Goal: Transaction & Acquisition: Purchase product/service

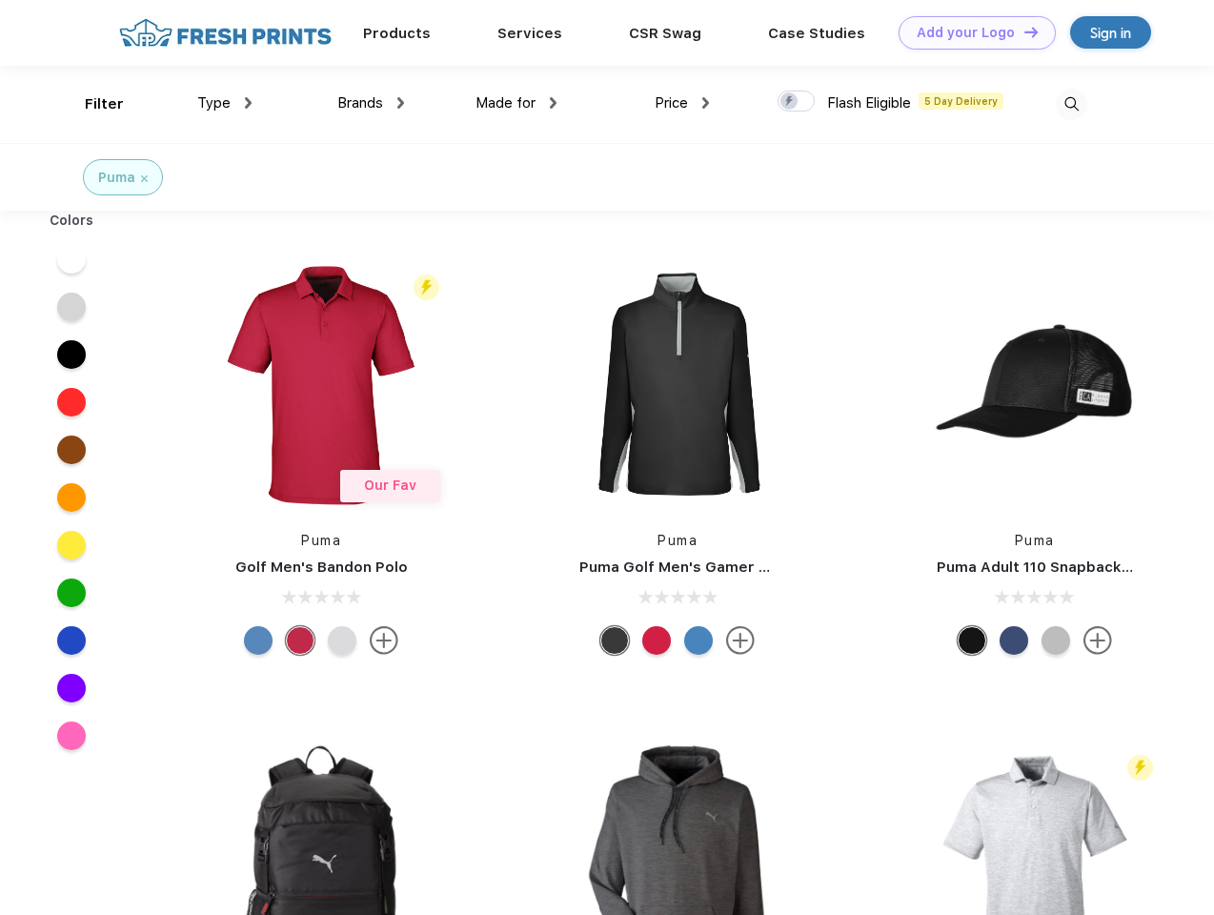
scroll to position [1, 0]
click at [970, 32] on link "Add your Logo Design Tool" at bounding box center [977, 32] width 157 height 33
click at [0, 0] on div "Design Tool" at bounding box center [0, 0] width 0 height 0
click at [1022, 31] on link "Add your Logo Design Tool" at bounding box center [977, 32] width 157 height 33
click at [91, 104] on div "Filter" at bounding box center [104, 104] width 39 height 22
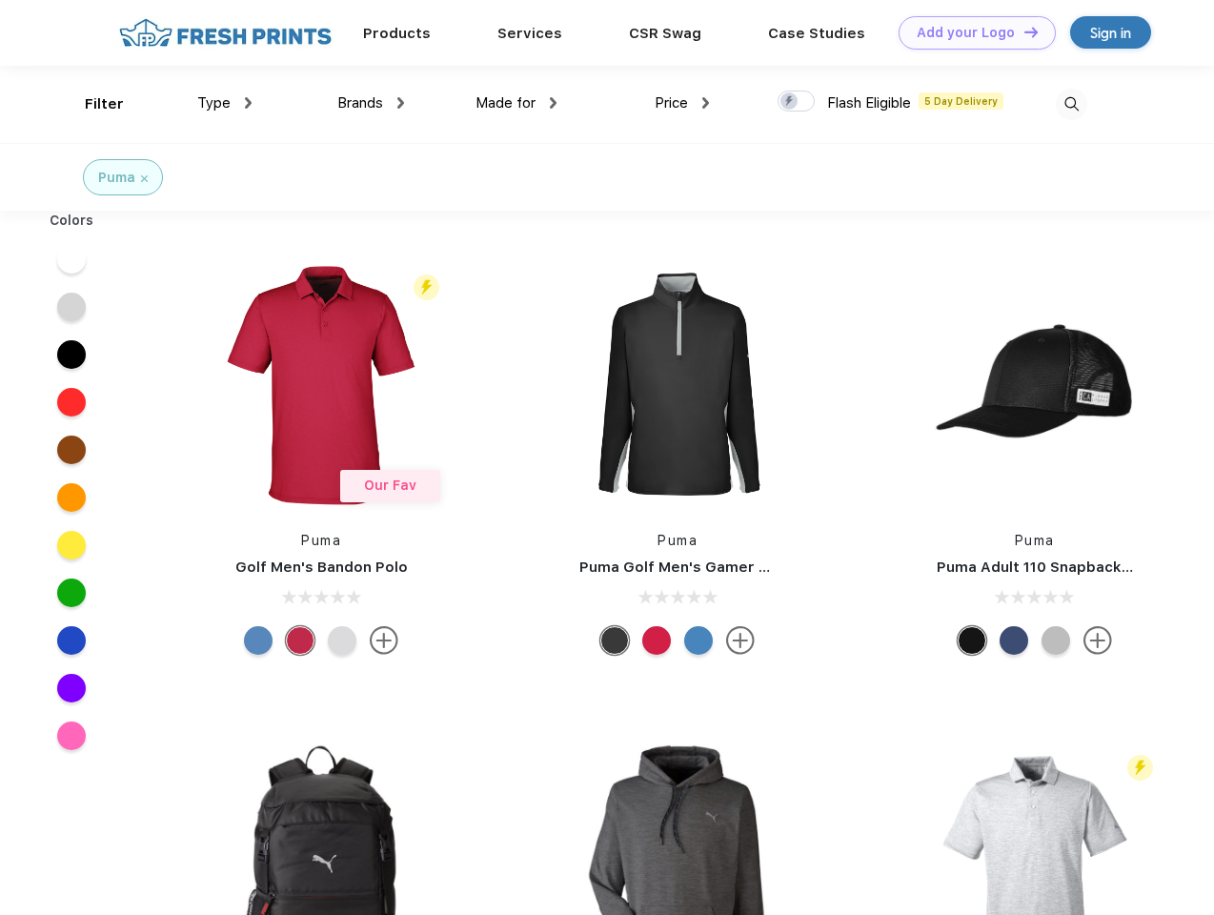
click at [225, 103] on span "Type" at bounding box center [213, 102] width 33 height 17
click at [371, 103] on span "Brands" at bounding box center [360, 102] width 46 height 17
click at [516, 103] on span "Made for" at bounding box center [505, 102] width 60 height 17
click at [682, 103] on span "Price" at bounding box center [671, 102] width 33 height 17
click at [797, 102] on div at bounding box center [796, 101] width 37 height 21
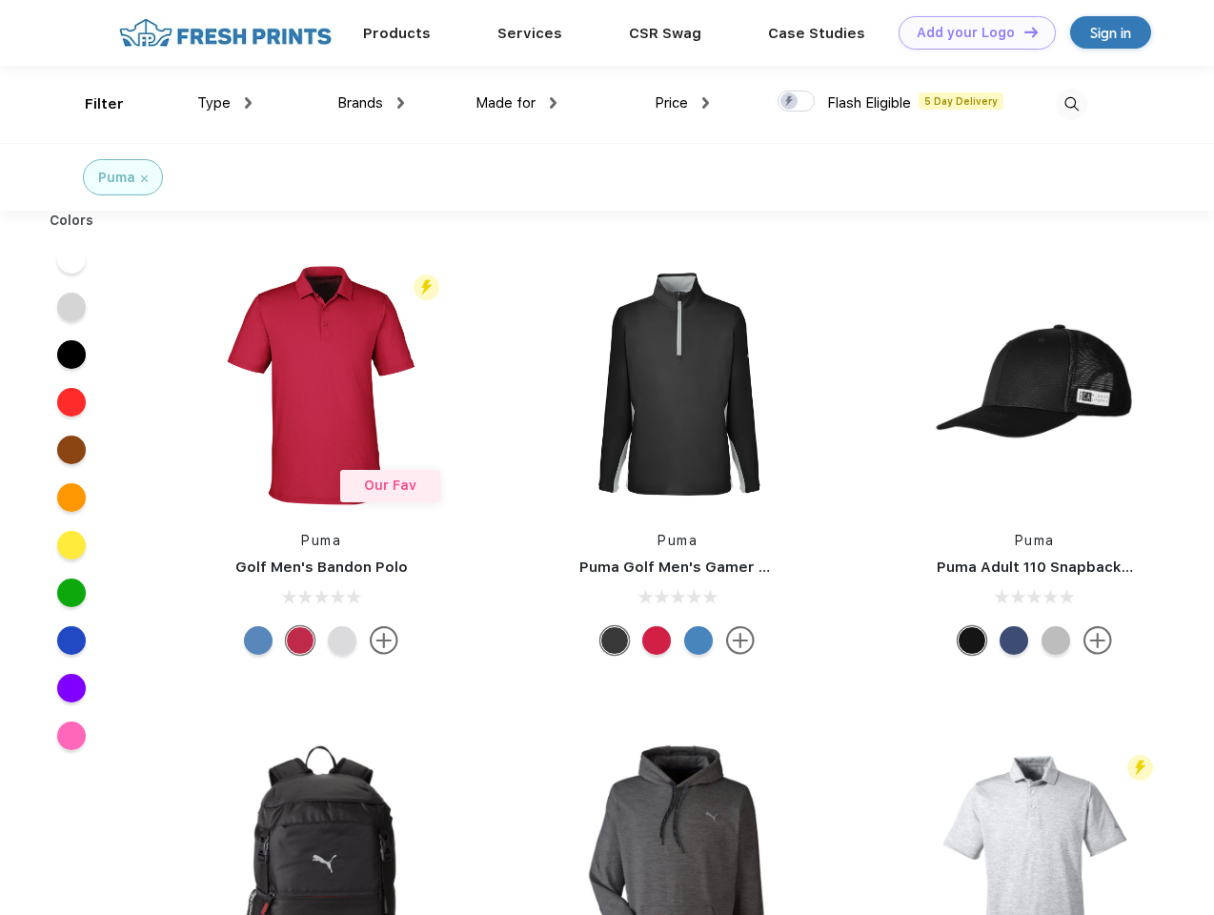
click at [790, 102] on input "checkbox" at bounding box center [784, 96] width 12 height 12
click at [1071, 104] on img at bounding box center [1071, 104] width 31 height 31
